Goal: Contribute content

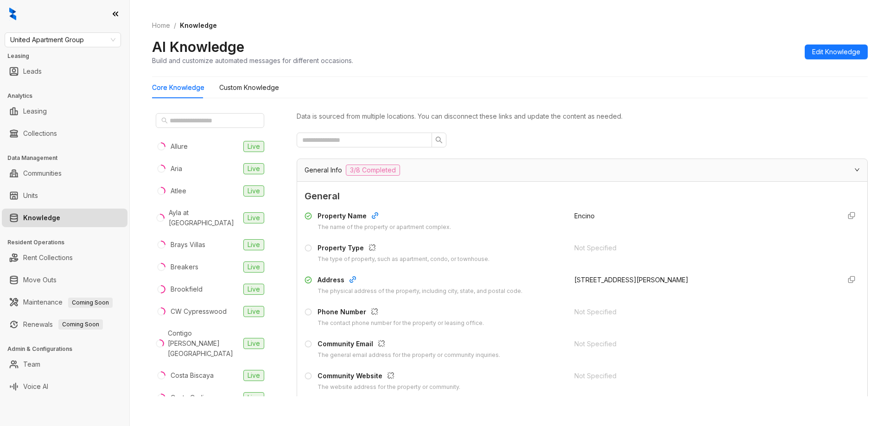
scroll to position [788, 0]
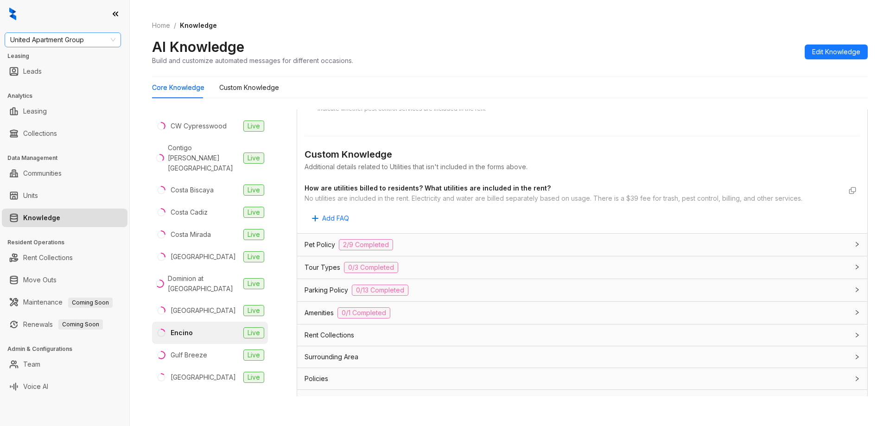
click at [93, 43] on span "United Apartment Group" at bounding box center [62, 40] width 105 height 14
type input "****"
click at [81, 57] on div "Raintree Partners" at bounding box center [63, 58] width 102 height 10
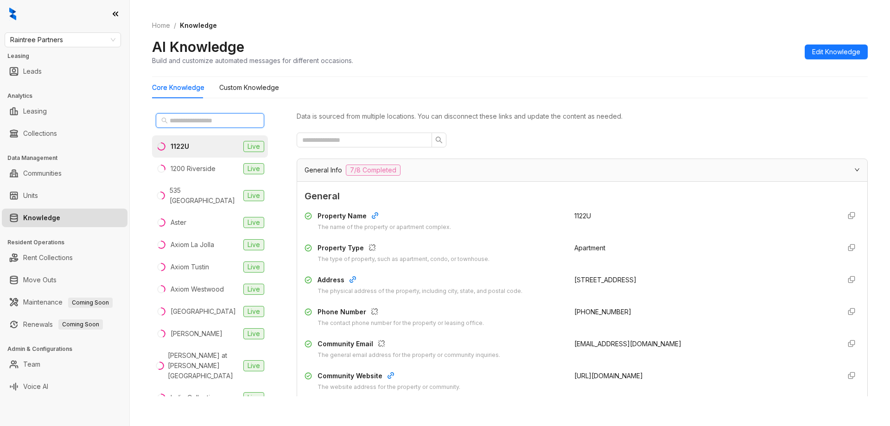
click at [229, 120] on input "text" at bounding box center [211, 120] width 82 height 10
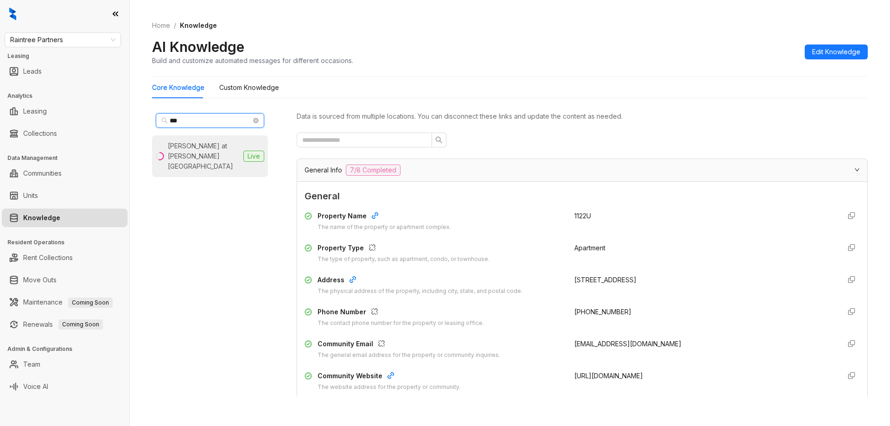
type input "***"
click at [201, 141] on div "[PERSON_NAME] at [PERSON_NAME][GEOGRAPHIC_DATA]" at bounding box center [204, 156] width 72 height 31
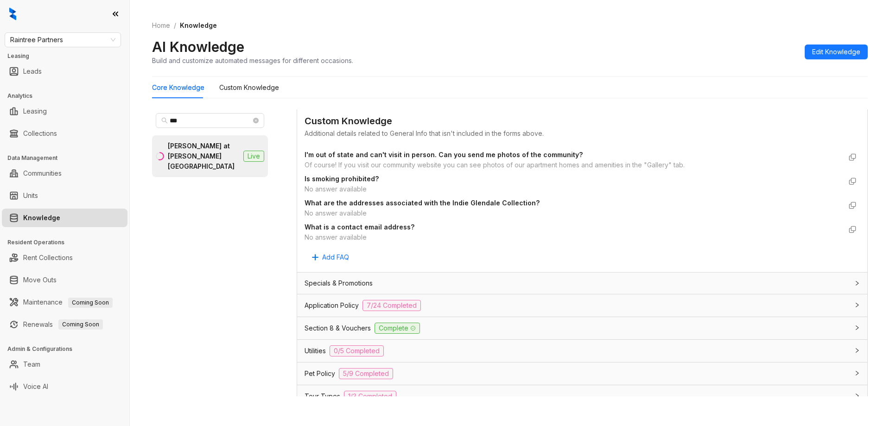
scroll to position [464, 0]
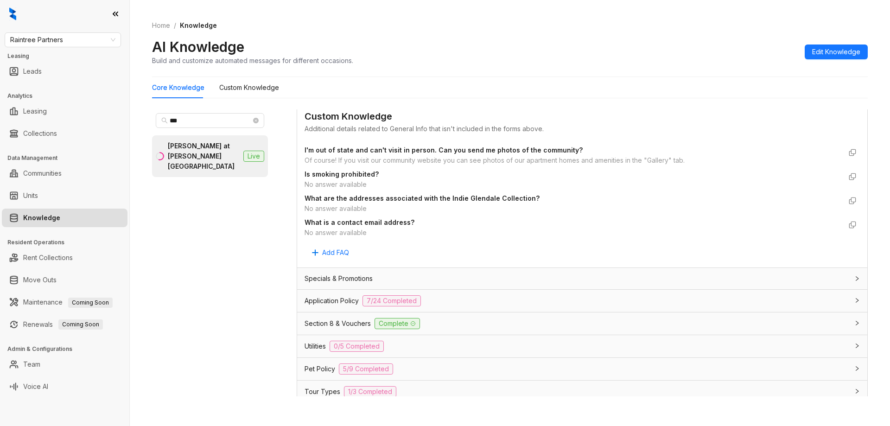
click at [501, 301] on div "Application Policy 7/24 Completed" at bounding box center [577, 300] width 544 height 11
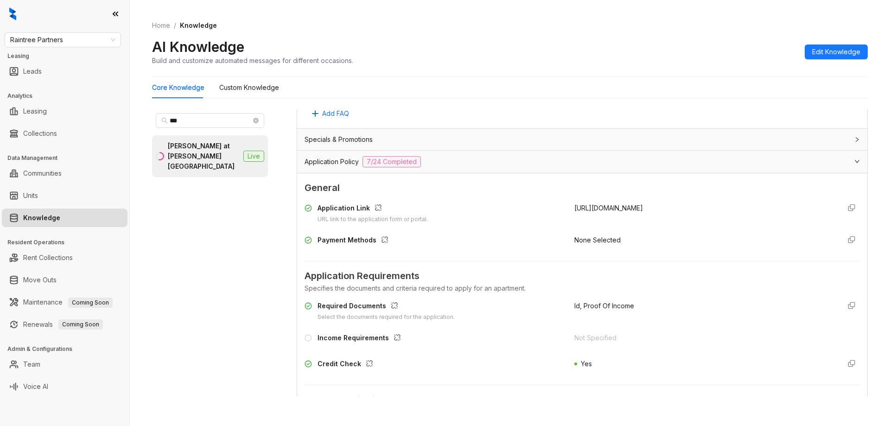
scroll to position [696, 0]
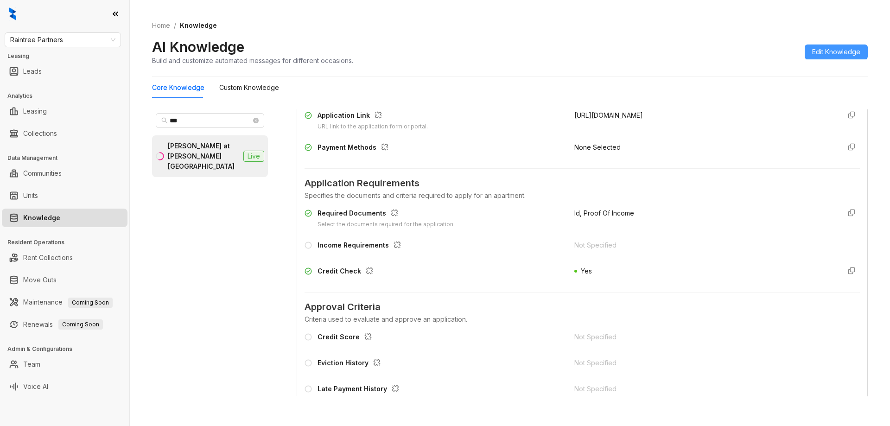
click at [836, 54] on span "Edit Knowledge" at bounding box center [836, 52] width 48 height 10
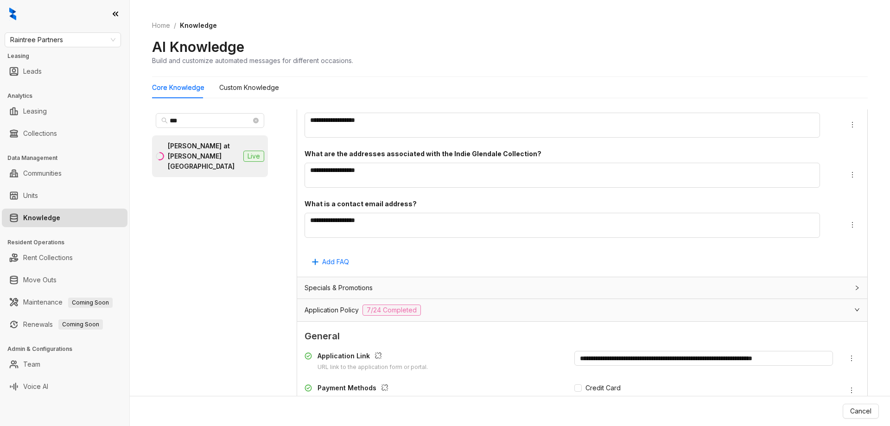
scroll to position [936, 0]
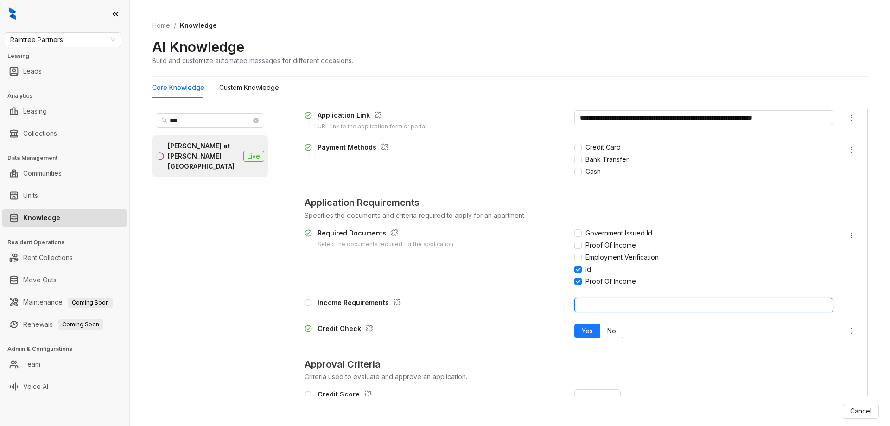
click at [603, 308] on input "text" at bounding box center [704, 305] width 259 height 15
type input "**********"
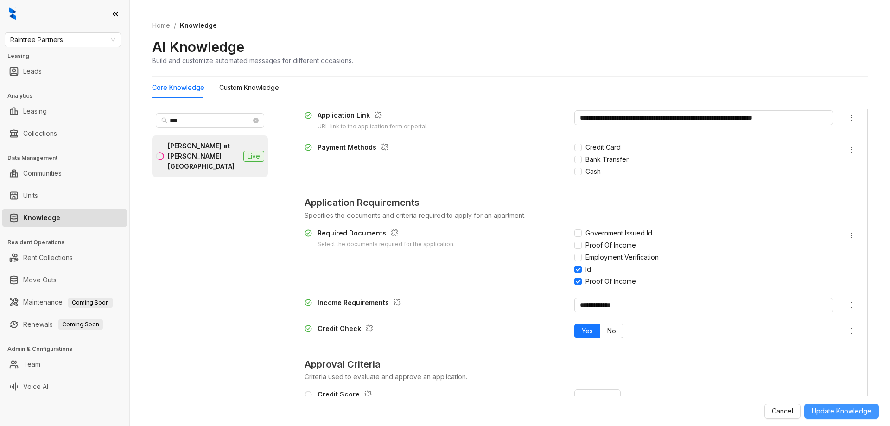
click at [827, 409] on span "Update Knowledge" at bounding box center [842, 411] width 60 height 10
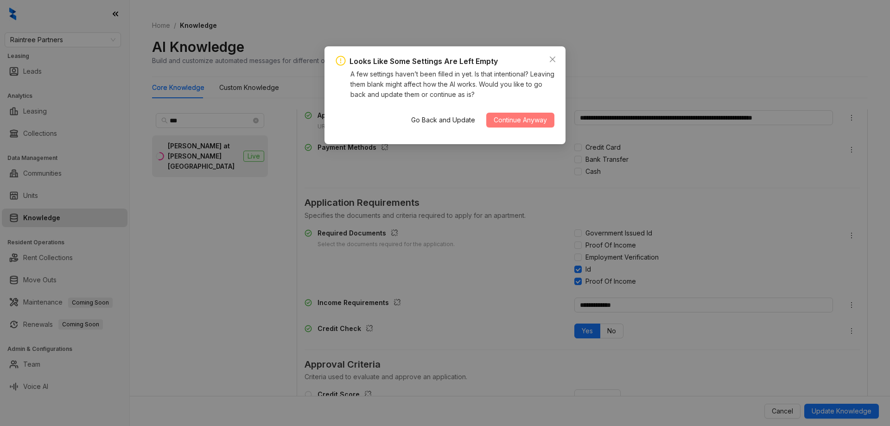
click at [516, 123] on span "Continue Anyway" at bounding box center [520, 120] width 53 height 10
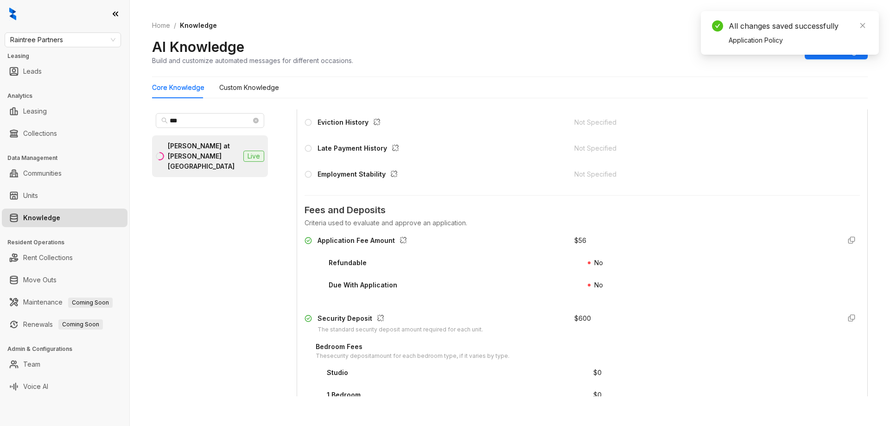
scroll to position [696, 0]
